Goal: Task Accomplishment & Management: Manage account settings

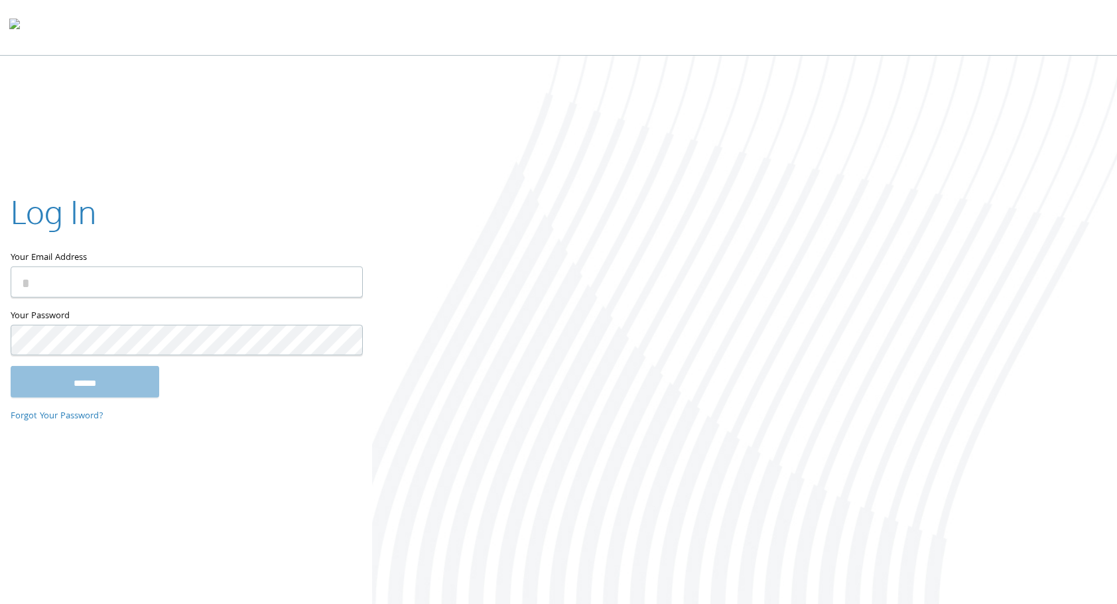
type input "**********"
click at [101, 378] on input "******" at bounding box center [85, 382] width 149 height 32
